Goal: Transaction & Acquisition: Book appointment/travel/reservation

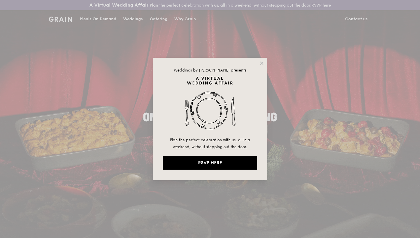
click at [258, 65] on div "Weddings by [PERSON_NAME] presents Plan the perfect celebration with us, all in…" at bounding box center [210, 119] width 114 height 122
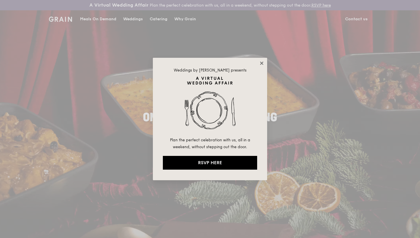
click at [262, 62] on icon at bounding box center [261, 62] width 3 height 3
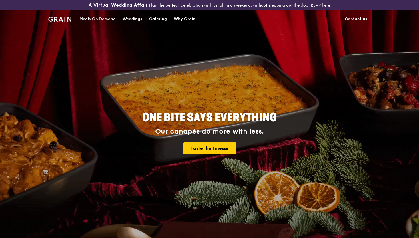
click at [107, 17] on div "Meals On Demand" at bounding box center [97, 19] width 36 height 17
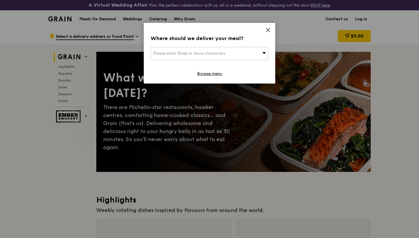
click at [267, 31] on icon at bounding box center [267, 29] width 5 height 5
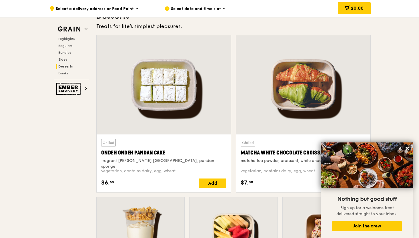
scroll to position [1615, 0]
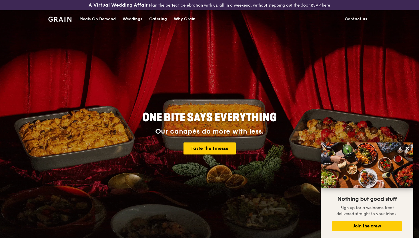
click at [161, 21] on div "Catering" at bounding box center [158, 19] width 18 height 17
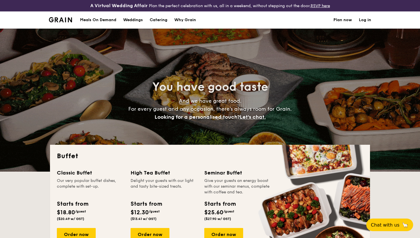
select select
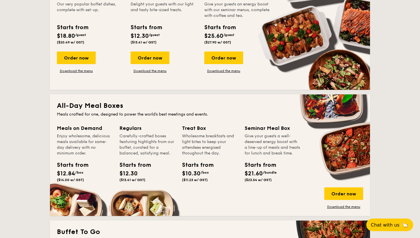
scroll to position [149, 0]
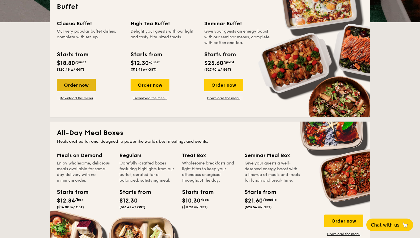
click at [62, 84] on div "Order now" at bounding box center [76, 85] width 39 height 13
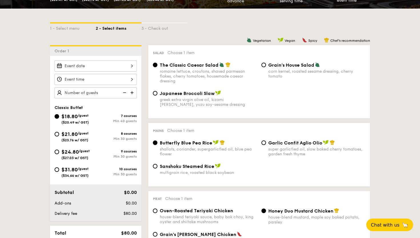
scroll to position [128, 0]
click at [130, 67] on div at bounding box center [96, 65] width 82 height 11
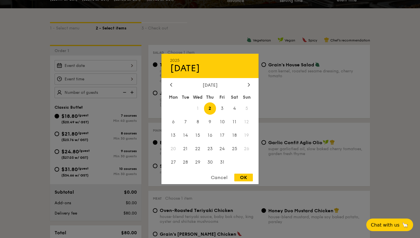
click at [51, 95] on div at bounding box center [210, 119] width 420 height 238
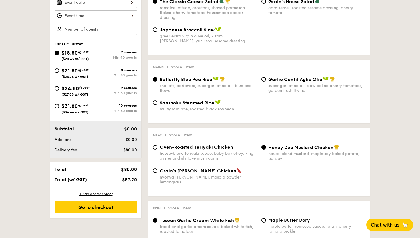
scroll to position [188, 0]
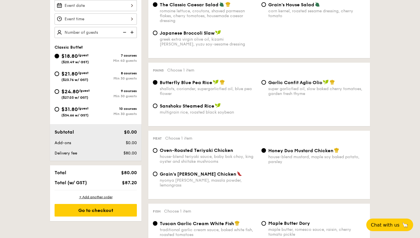
select select
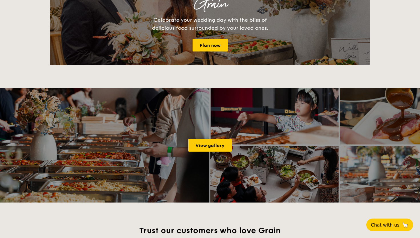
scroll to position [161, 0]
